Goal: Task Accomplishment & Management: Manage account settings

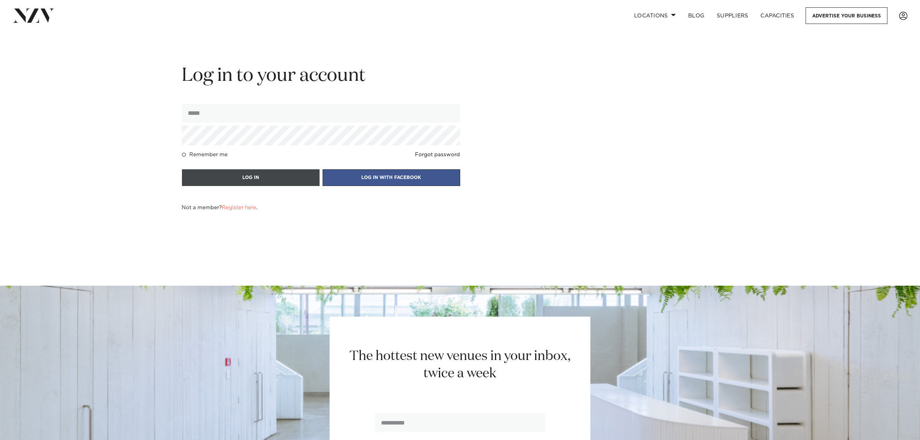
type input "**********"
click at [272, 180] on button "LOG IN" at bounding box center [251, 177] width 138 height 17
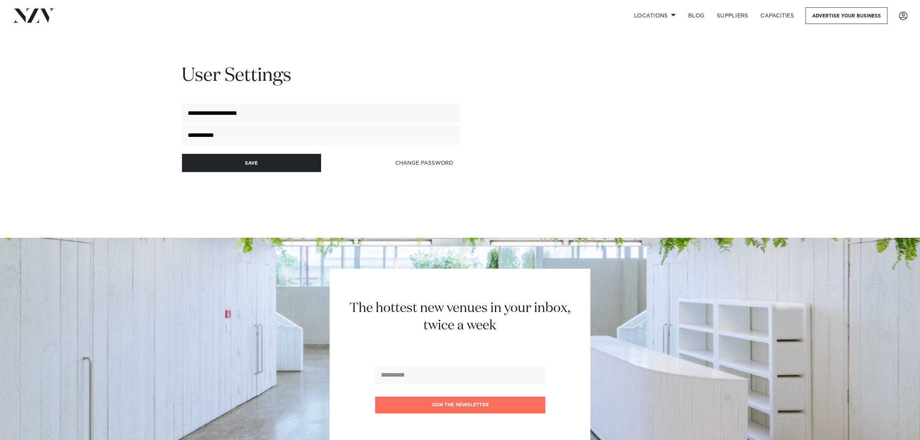
click at [901, 15] on span at bounding box center [903, 16] width 9 height 9
click at [876, 61] on link "VIEW PROFILE" at bounding box center [877, 64] width 62 height 12
